Goal: Task Accomplishment & Management: Use online tool/utility

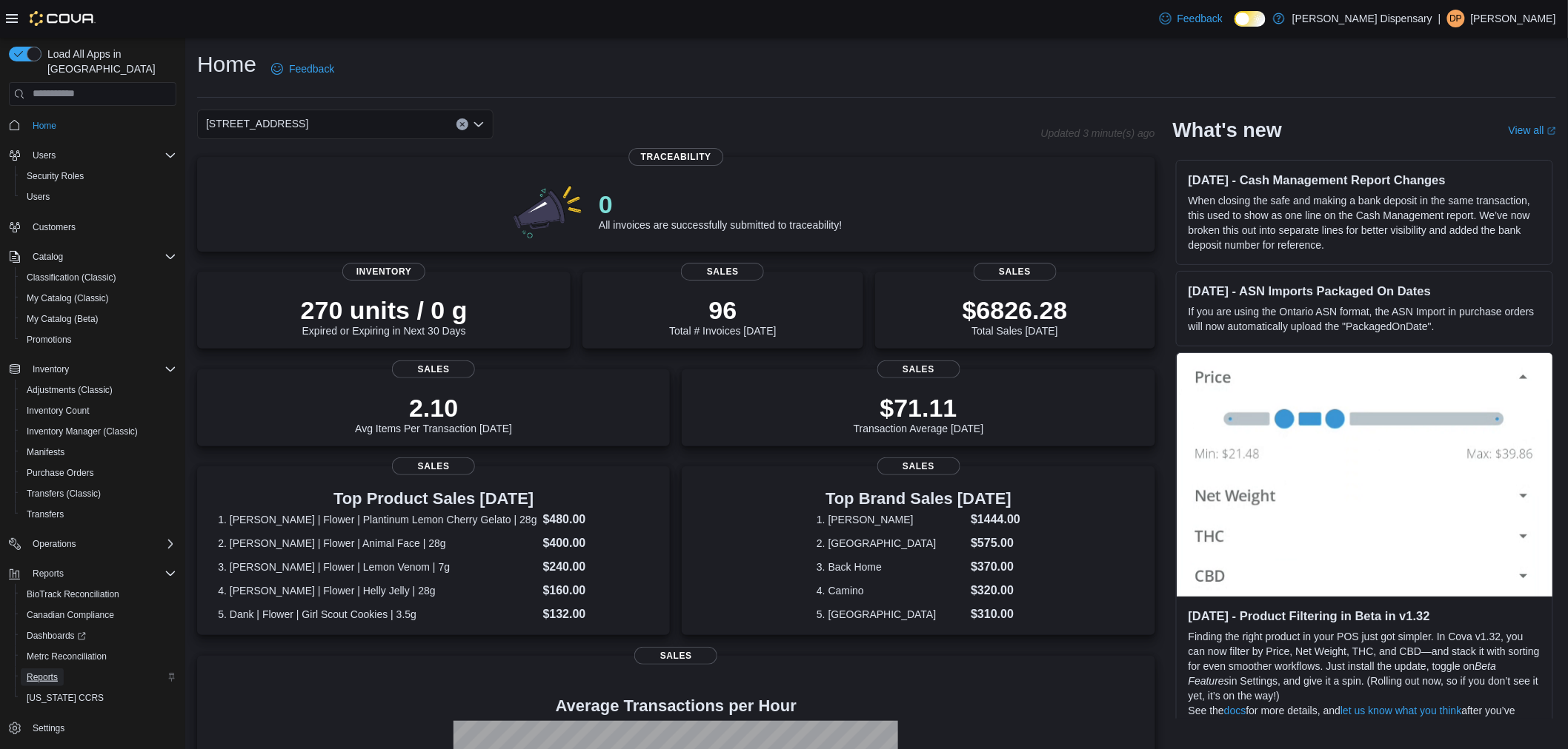
click at [35, 672] on span "Reports" at bounding box center [42, 677] width 31 height 12
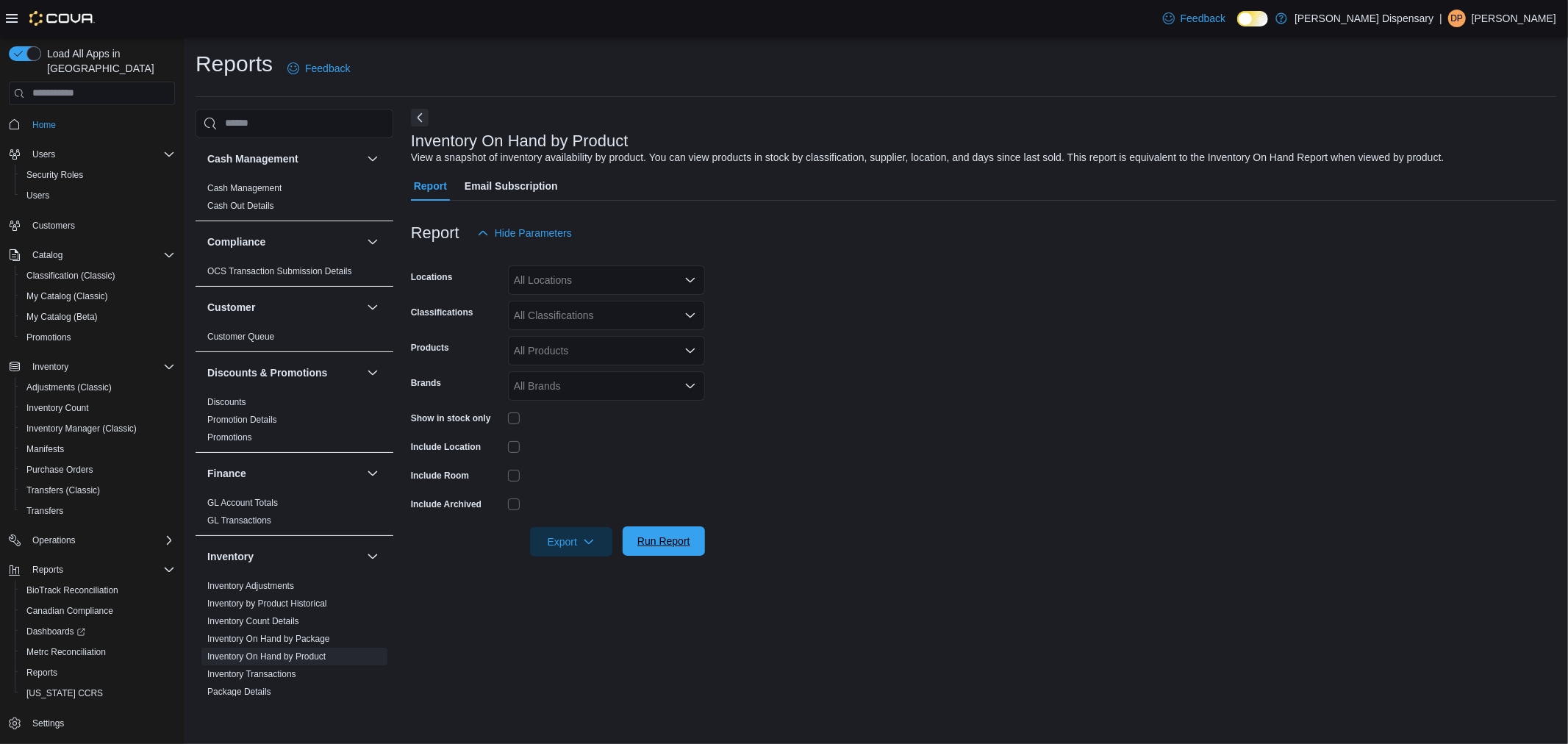
click at [671, 545] on span "Run Report" at bounding box center [663, 541] width 53 height 15
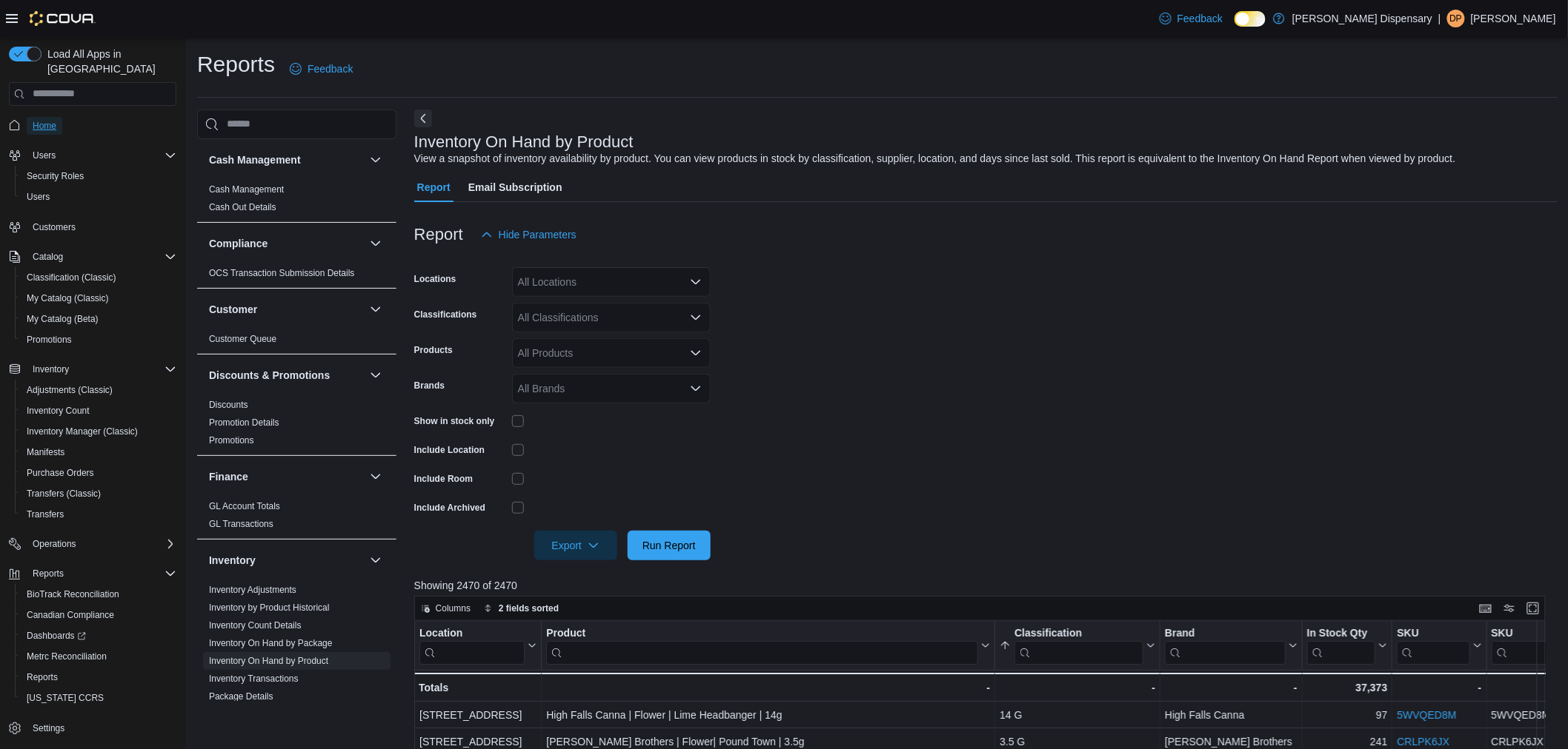
click at [47, 120] on span "Home" at bounding box center [44, 126] width 24 height 12
